Goal: Transaction & Acquisition: Subscribe to service/newsletter

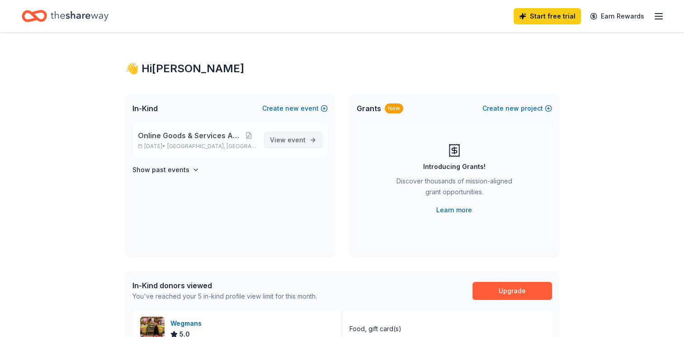
click at [293, 141] on span "event" at bounding box center [297, 140] width 18 height 8
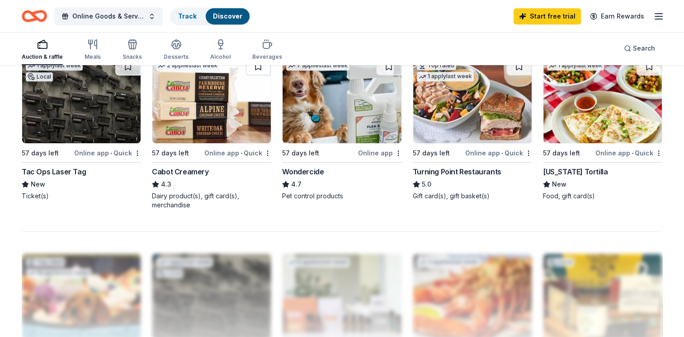
scroll to position [588, 0]
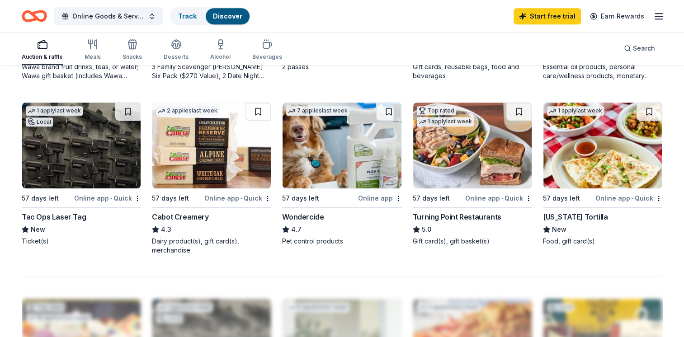
click at [459, 212] on div "Turning Point Restaurants" at bounding box center [457, 217] width 89 height 11
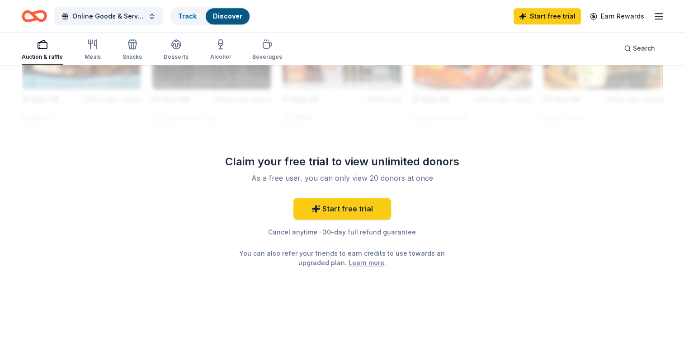
scroll to position [888, 0]
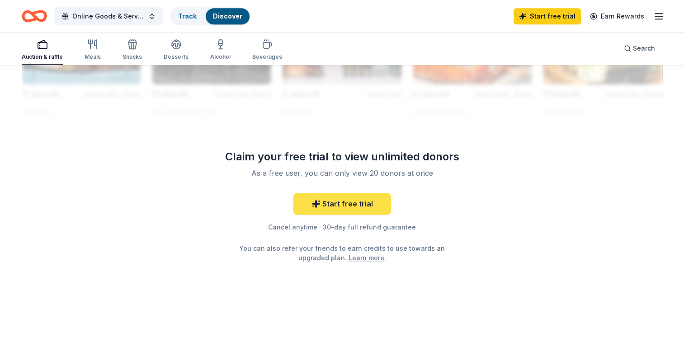
click at [331, 204] on link "Start free trial" at bounding box center [342, 204] width 98 height 22
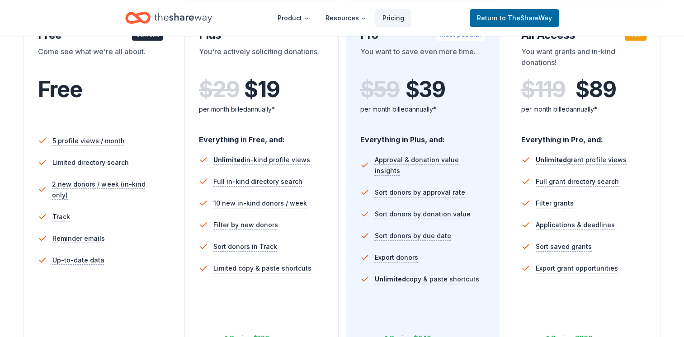
scroll to position [362, 0]
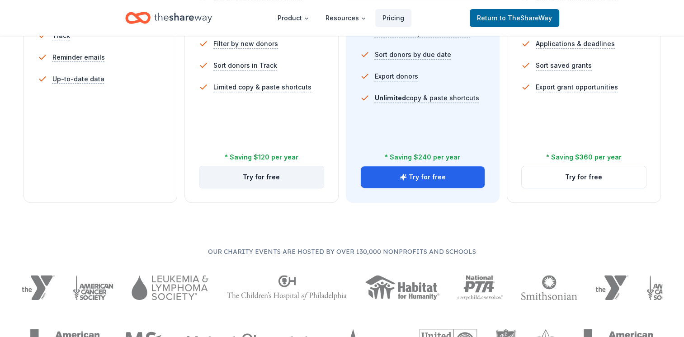
click at [237, 174] on button "Try for free" at bounding box center [261, 177] width 124 height 22
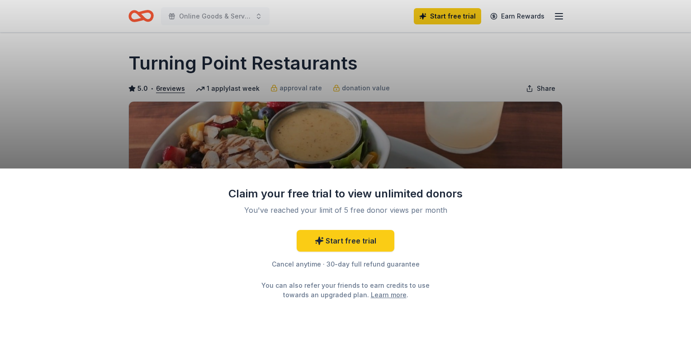
click at [608, 73] on div "Claim your free trial to view unlimited donors You've reached your limit of 5 f…" at bounding box center [345, 168] width 691 height 337
